Goal: Submit feedback/report problem

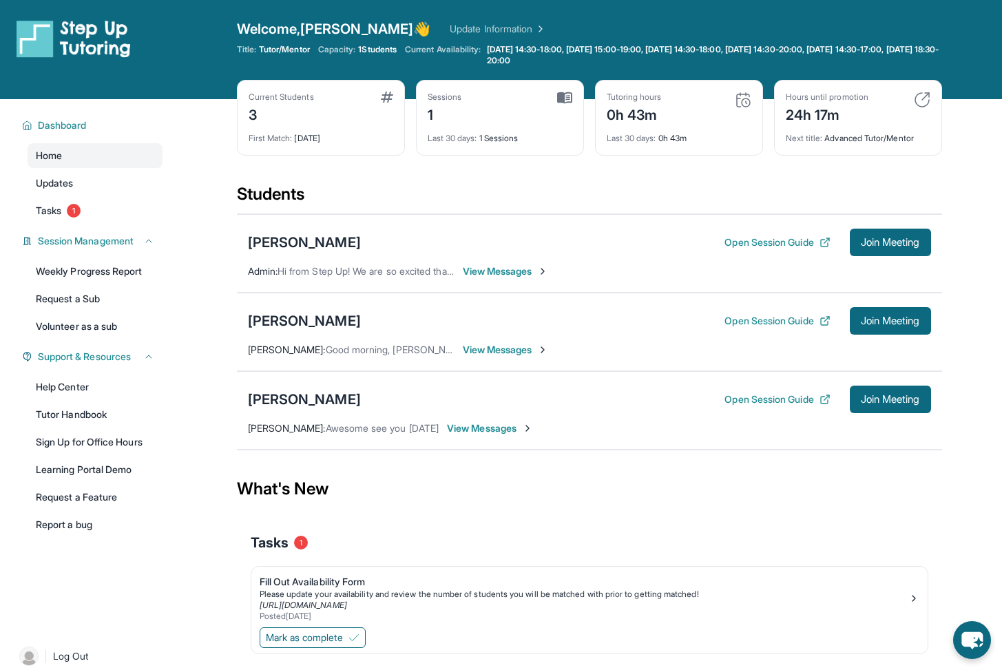
scroll to position [71, 0]
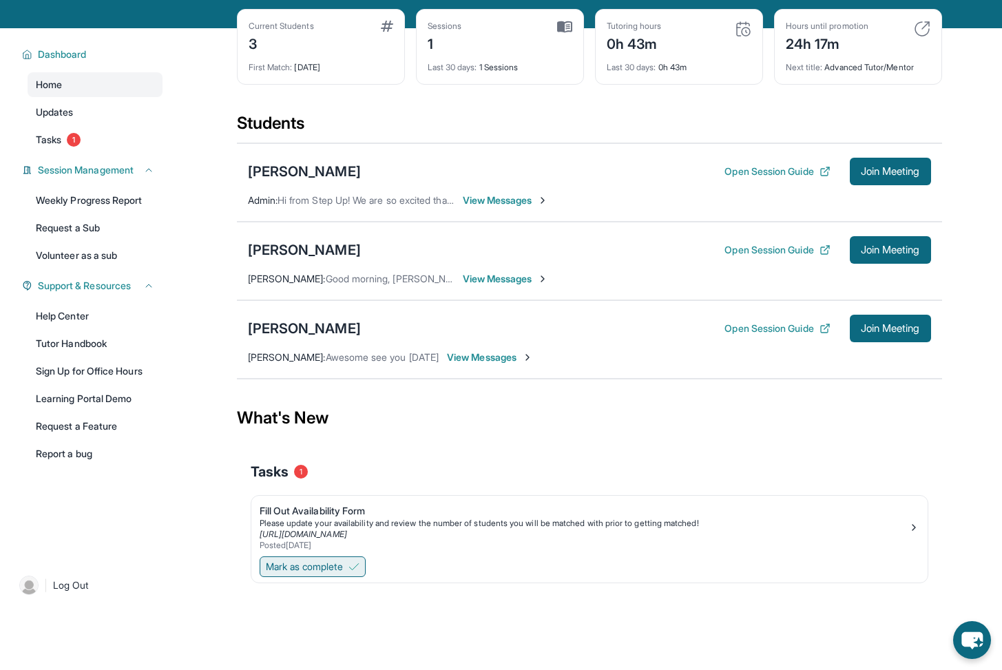
click at [350, 564] on button "Mark as complete" at bounding box center [312, 566] width 106 height 21
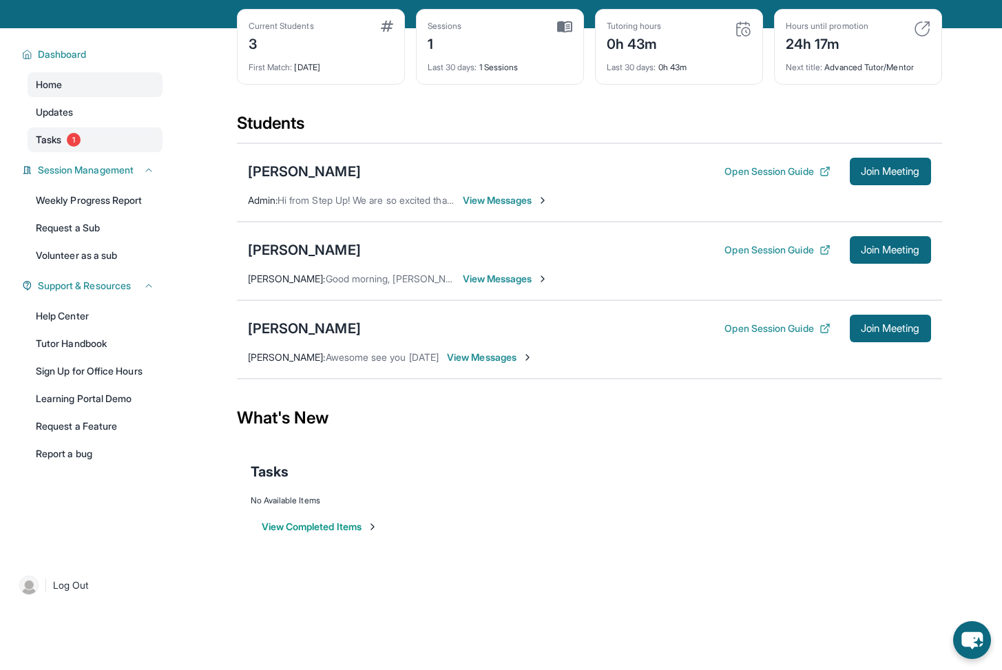
click at [49, 141] on span "Tasks" at bounding box center [48, 140] width 25 height 14
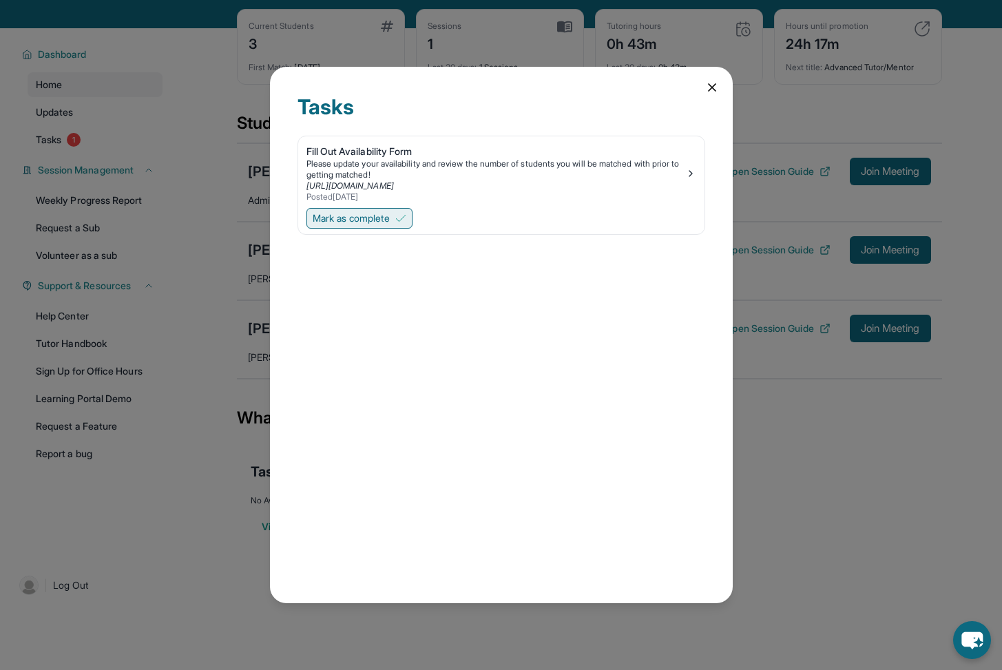
click at [384, 211] on button "Mark as complete" at bounding box center [359, 218] width 106 height 21
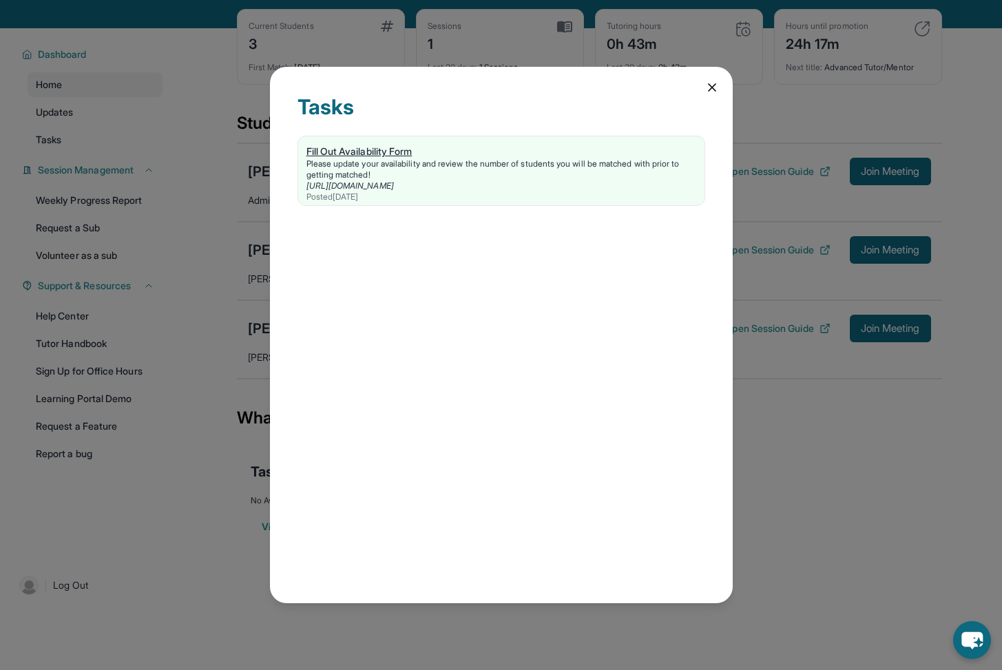
click at [593, 195] on div "Posted [DATE]" at bounding box center [501, 196] width 390 height 11
click at [248, 443] on div "Tasks Fill Out Availability Form Please update your availability and review the…" at bounding box center [501, 335] width 1002 height 670
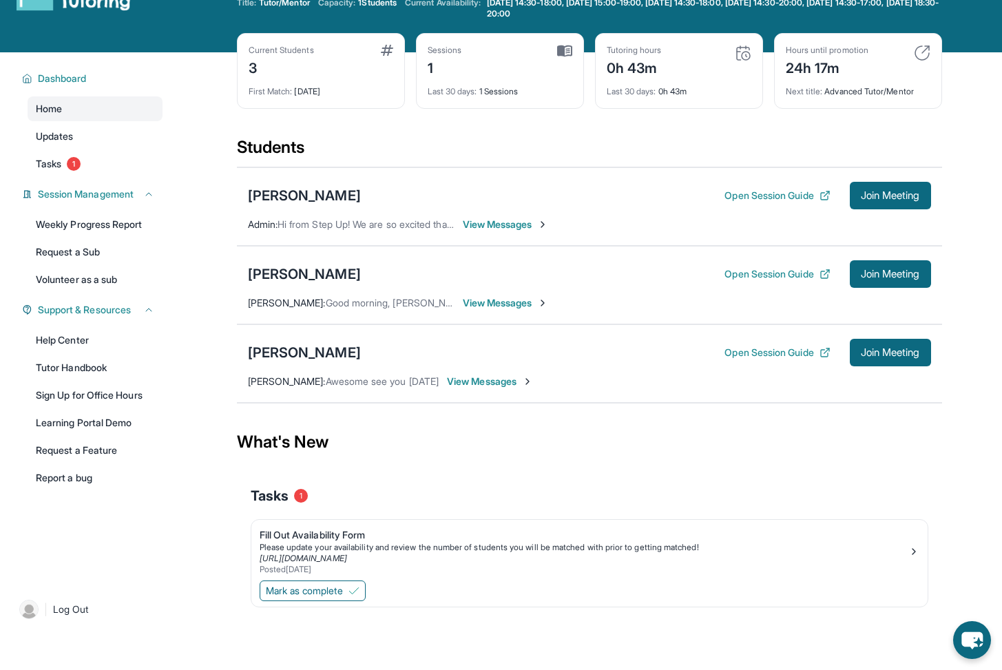
scroll to position [47, 0]
click at [65, 473] on link "Report a bug" at bounding box center [95, 477] width 135 height 25
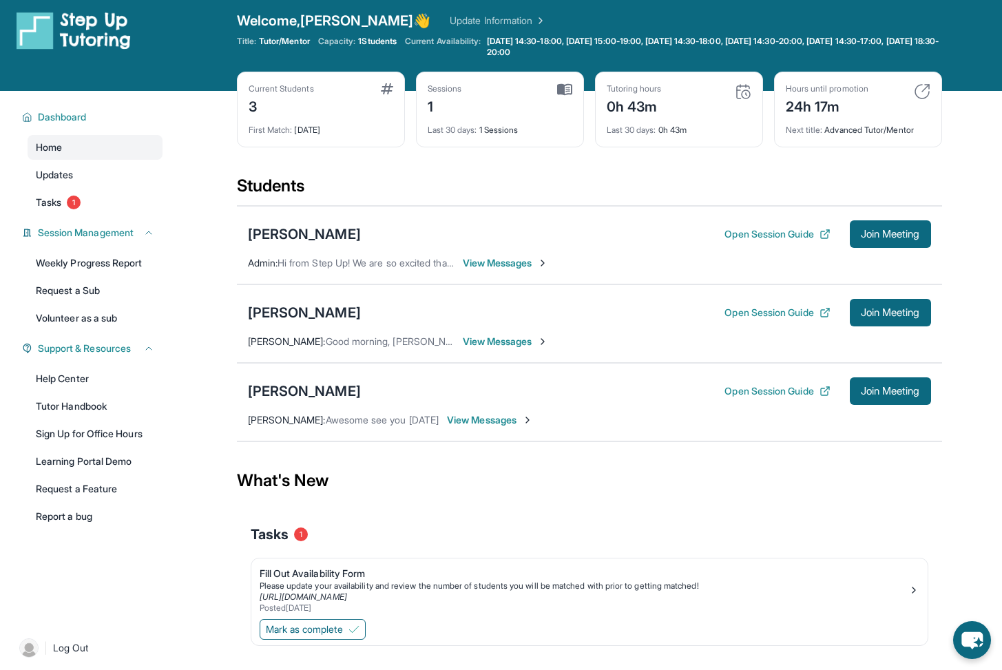
scroll to position [0, 0]
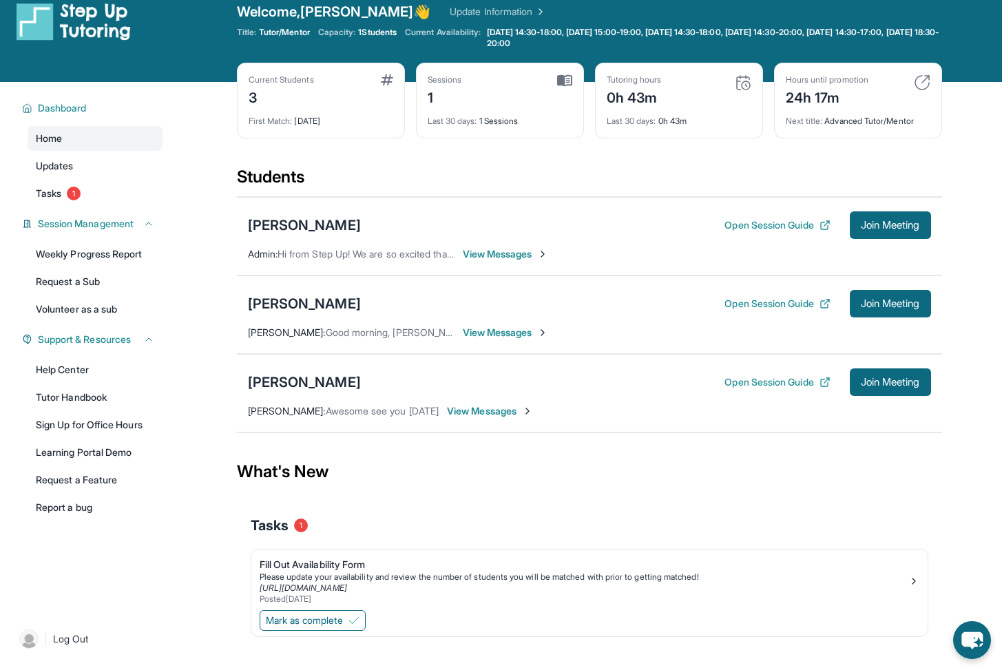
scroll to position [24, 0]
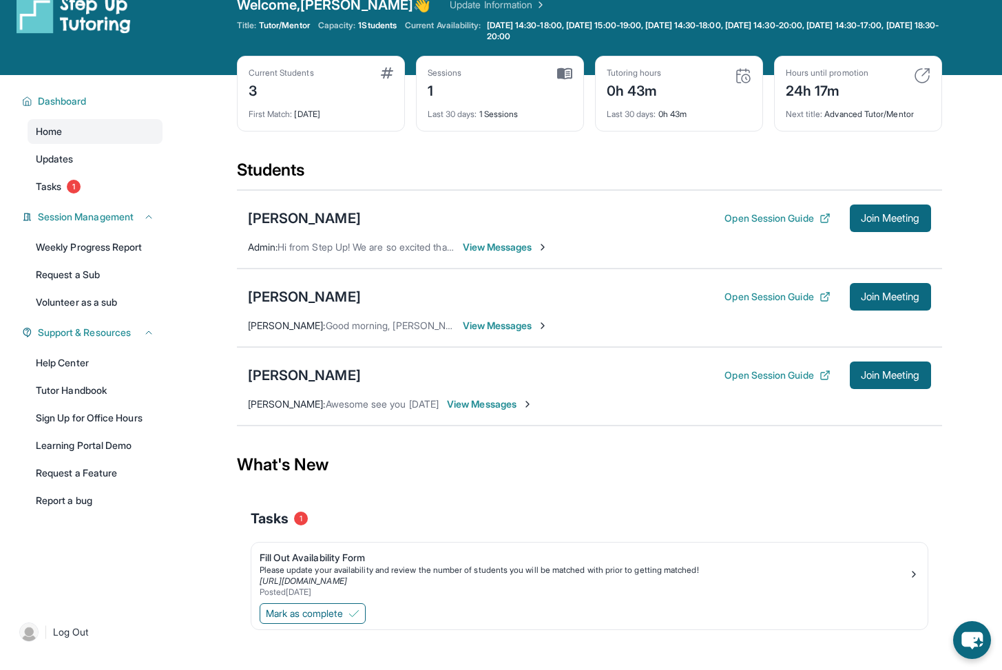
click at [446, 527] on div "Tasks 1" at bounding box center [589, 518] width 677 height 19
